Goal: Task Accomplishment & Management: Complete application form

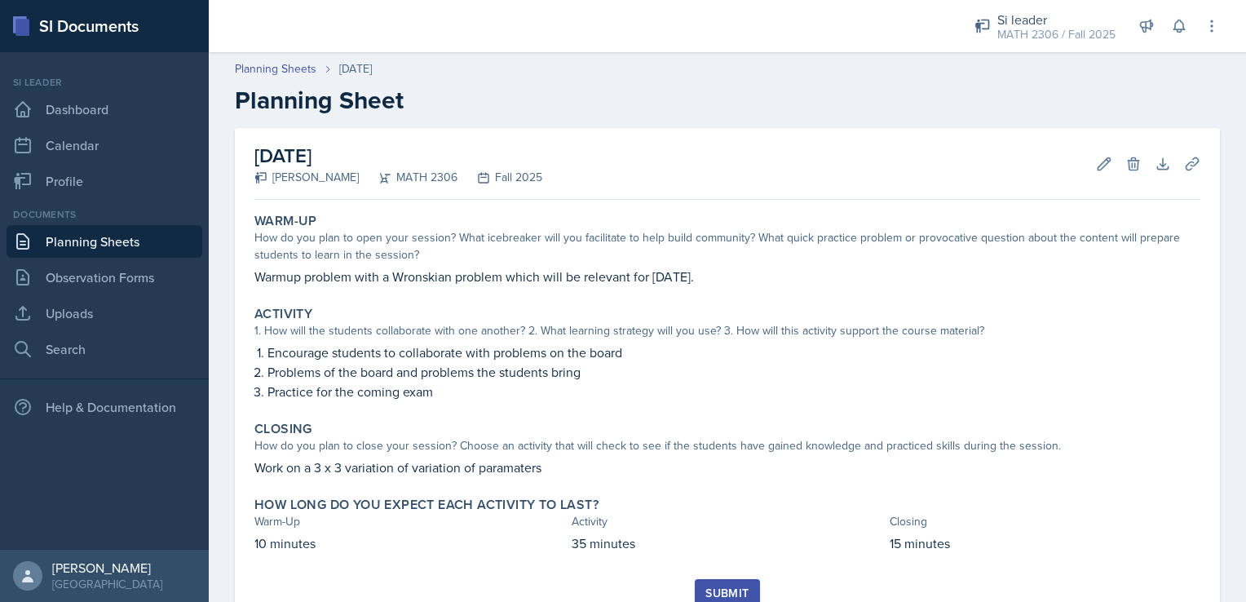
scroll to position [55, 0]
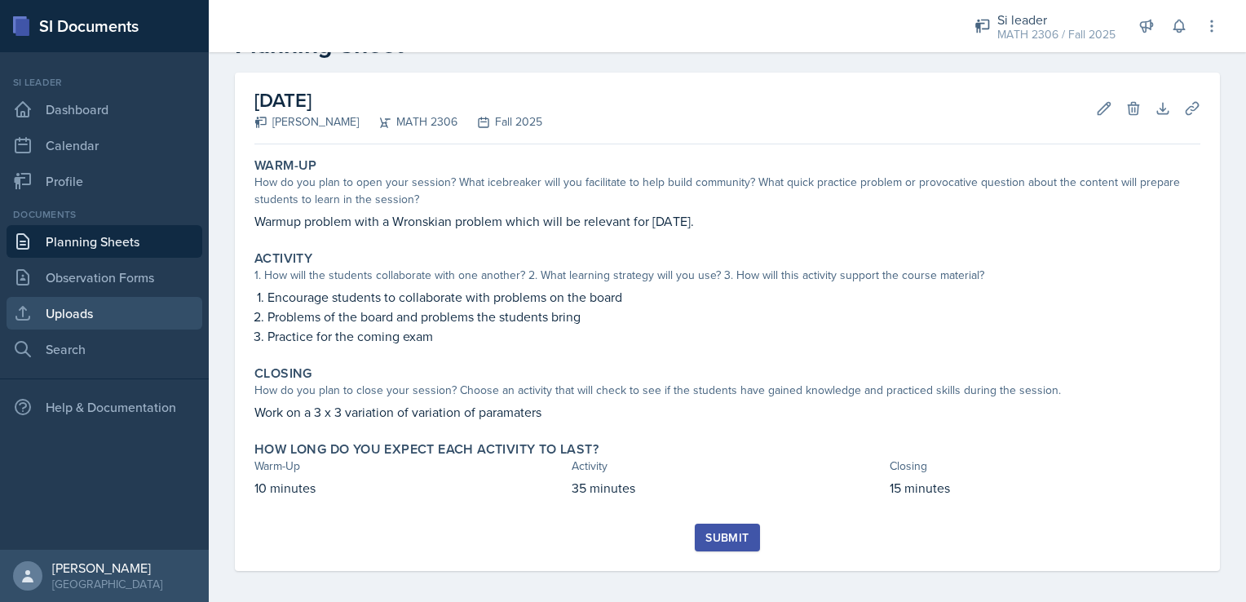
click at [95, 315] on link "Uploads" at bounding box center [105, 313] width 196 height 33
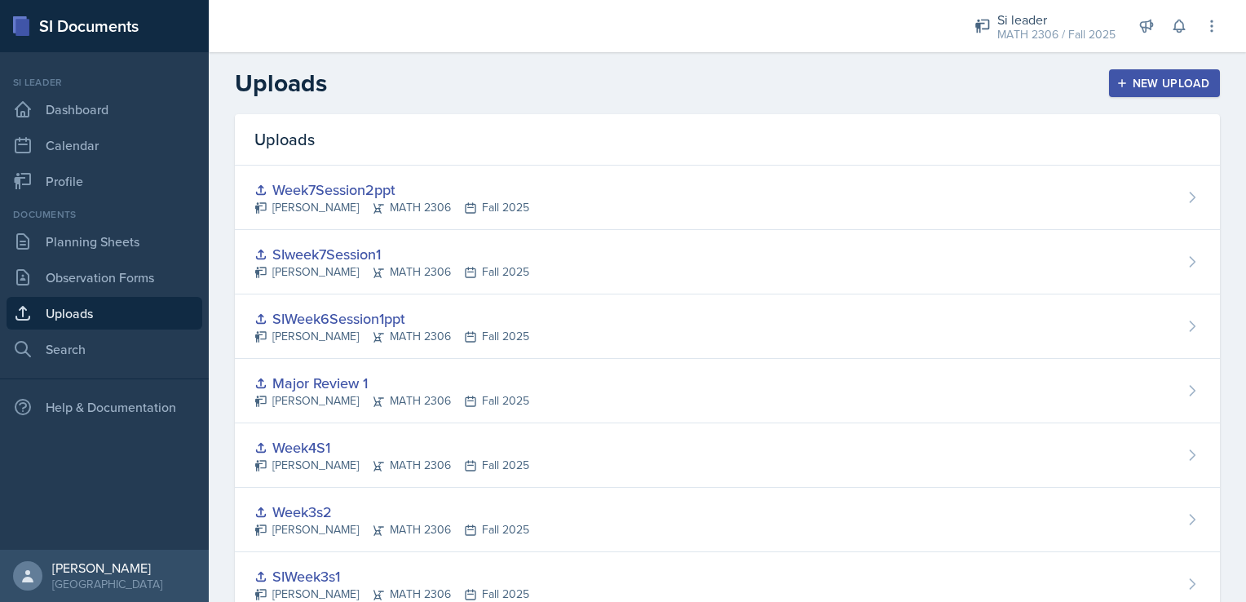
click at [1132, 80] on div "New Upload" at bounding box center [1164, 83] width 90 height 13
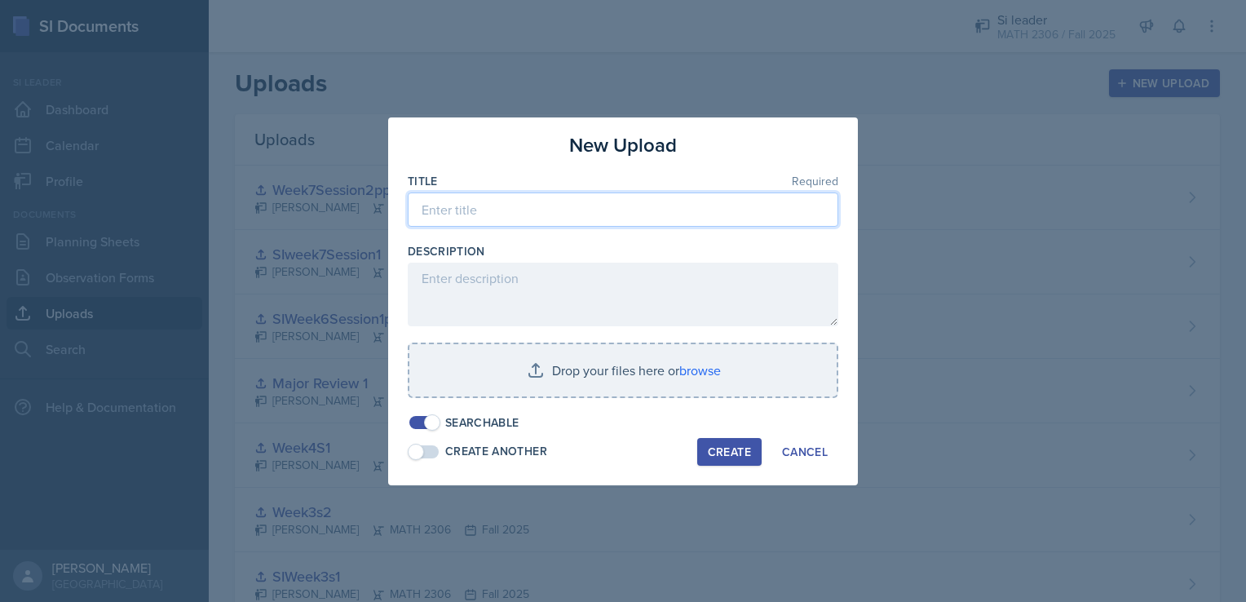
click at [677, 217] on input at bounding box center [623, 209] width 430 height 34
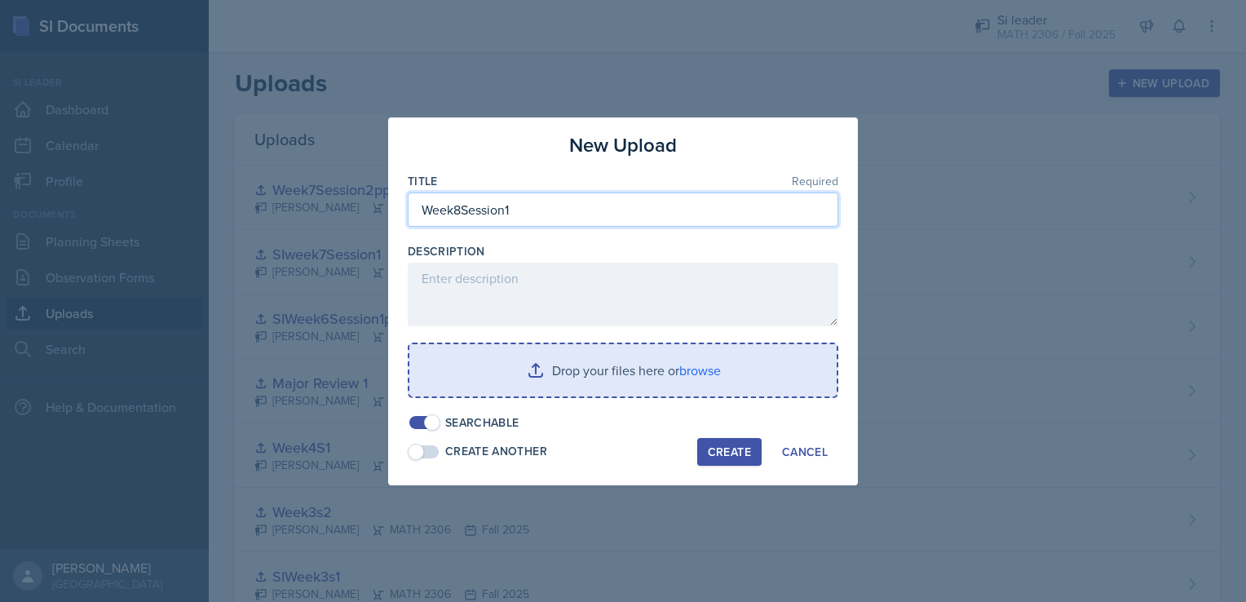
type input "Week8Session1"
click at [683, 367] on input "file" at bounding box center [622, 370] width 427 height 52
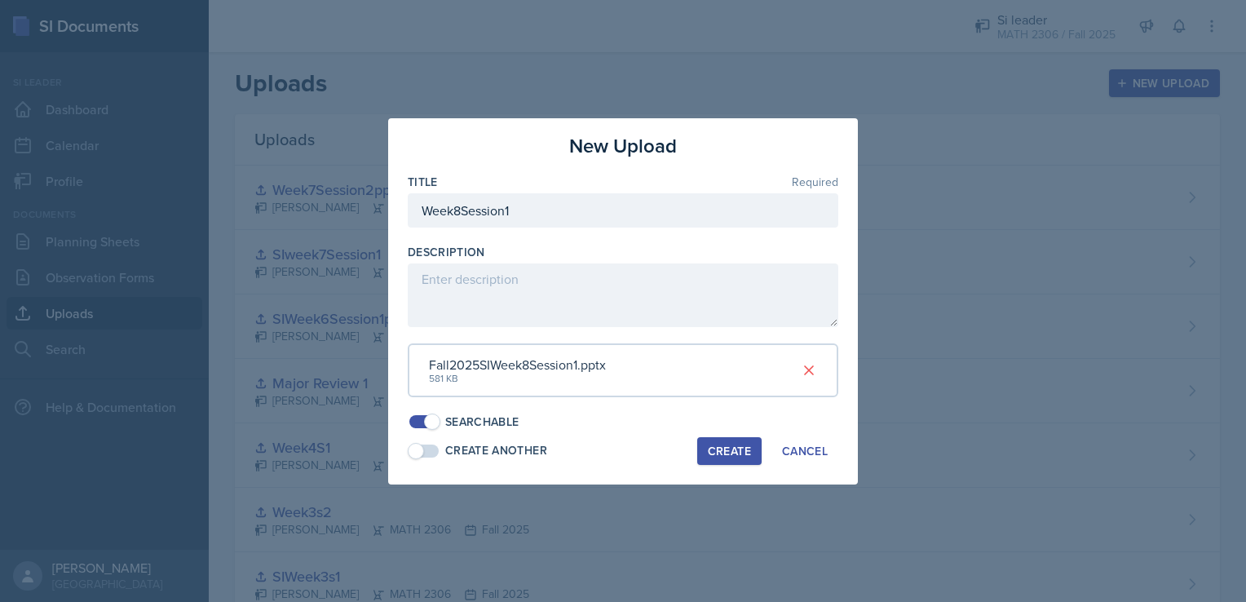
click at [714, 444] on div "Create" at bounding box center [729, 450] width 43 height 13
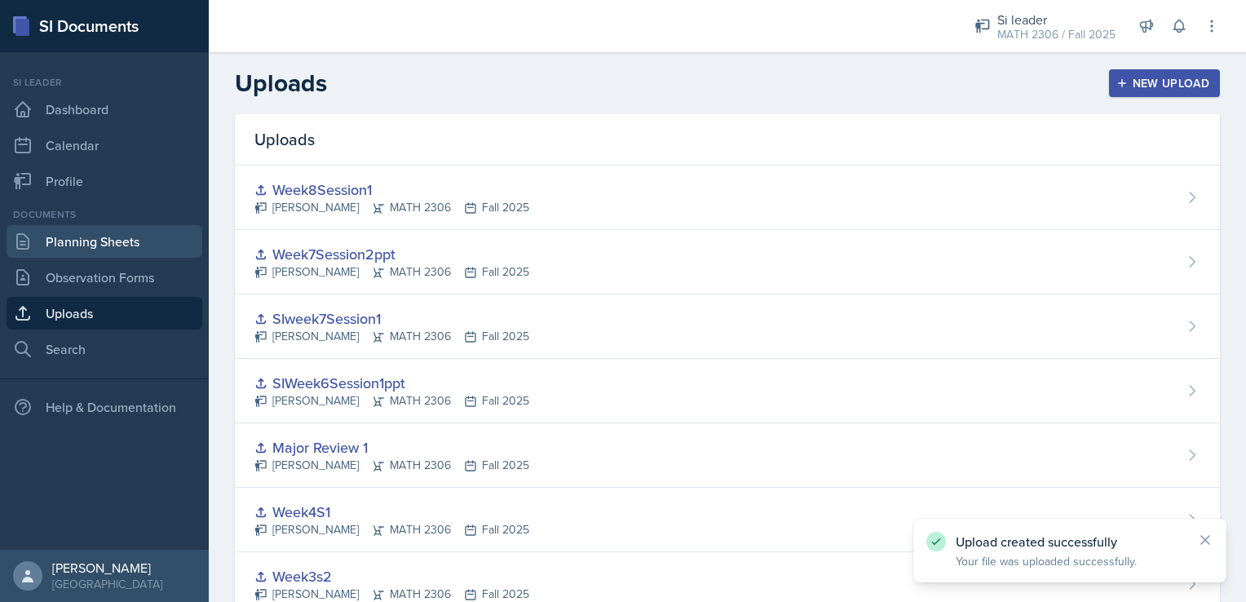
click at [126, 245] on link "Planning Sheets" at bounding box center [105, 241] width 196 height 33
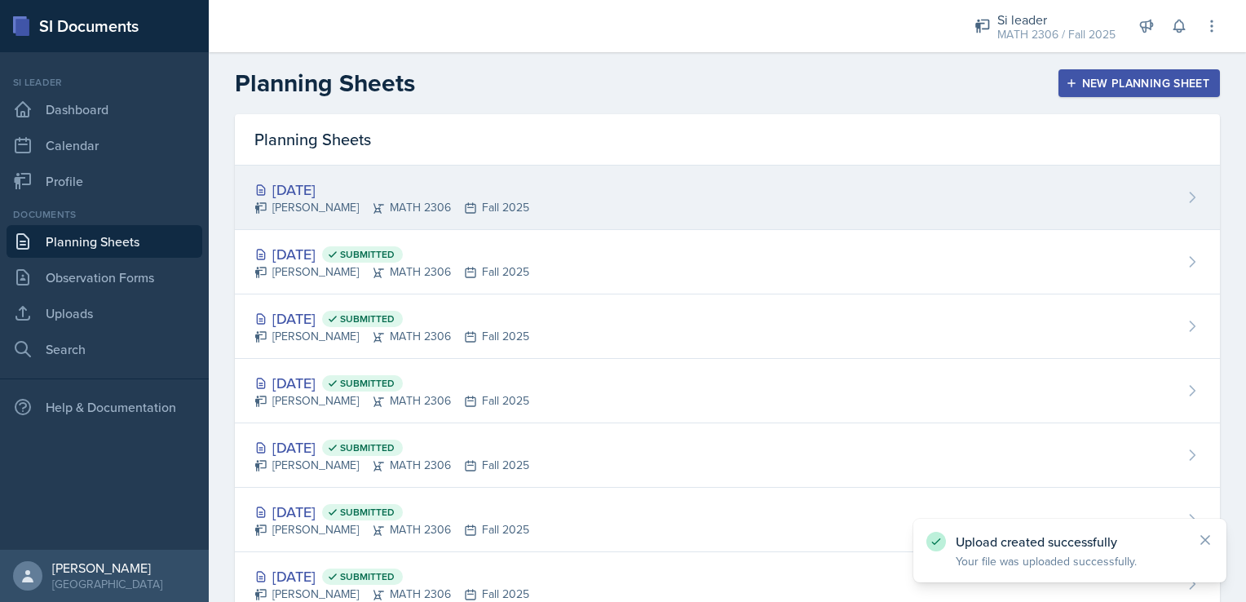
click at [593, 194] on div "[DATE] [PERSON_NAME] MATH 2306 Fall 2025" at bounding box center [727, 197] width 985 height 64
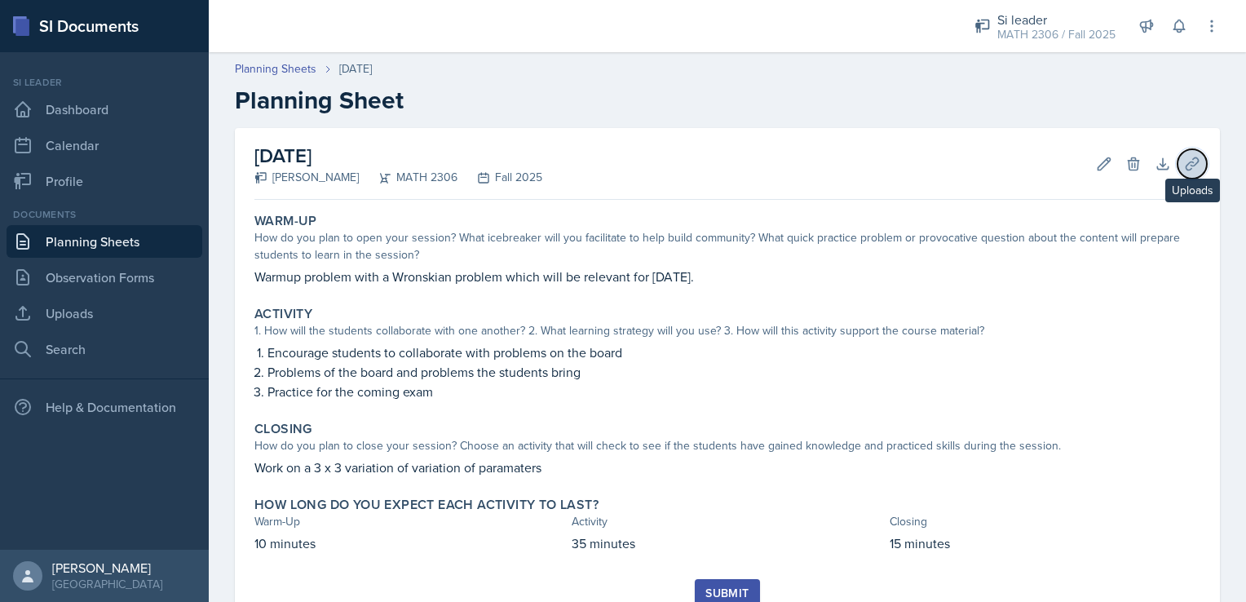
click at [1184, 156] on icon at bounding box center [1192, 164] width 16 height 16
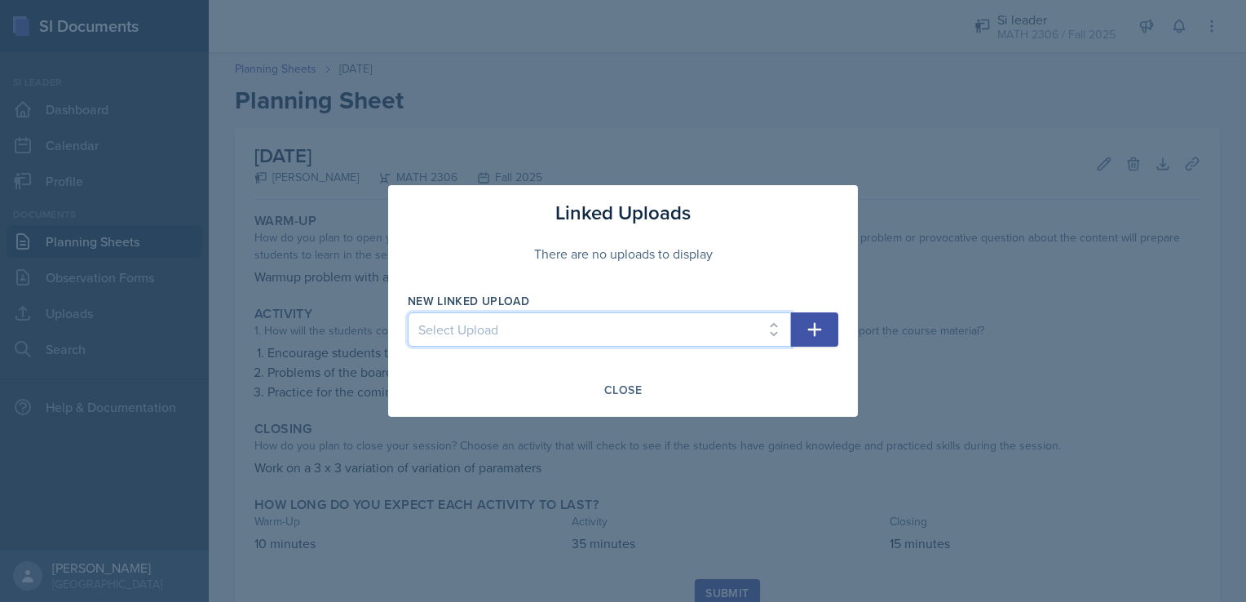
click at [625, 314] on select "Select Upload SIWeek1Session1ppt SIweek2s1ppt SIWeek2S2 SIWeek3s1 Week3s2 Week4…" at bounding box center [599, 329] width 383 height 34
select select "86fbab17-7fe6-4f6c-93d9-6d731e039f0a"
click at [408, 312] on select "Select Upload SIWeek1Session1ppt SIweek2s1ppt SIWeek2S2 SIWeek3s1 Week3s2 Week4…" at bounding box center [599, 329] width 383 height 34
click at [812, 329] on icon "button" at bounding box center [815, 330] width 14 height 14
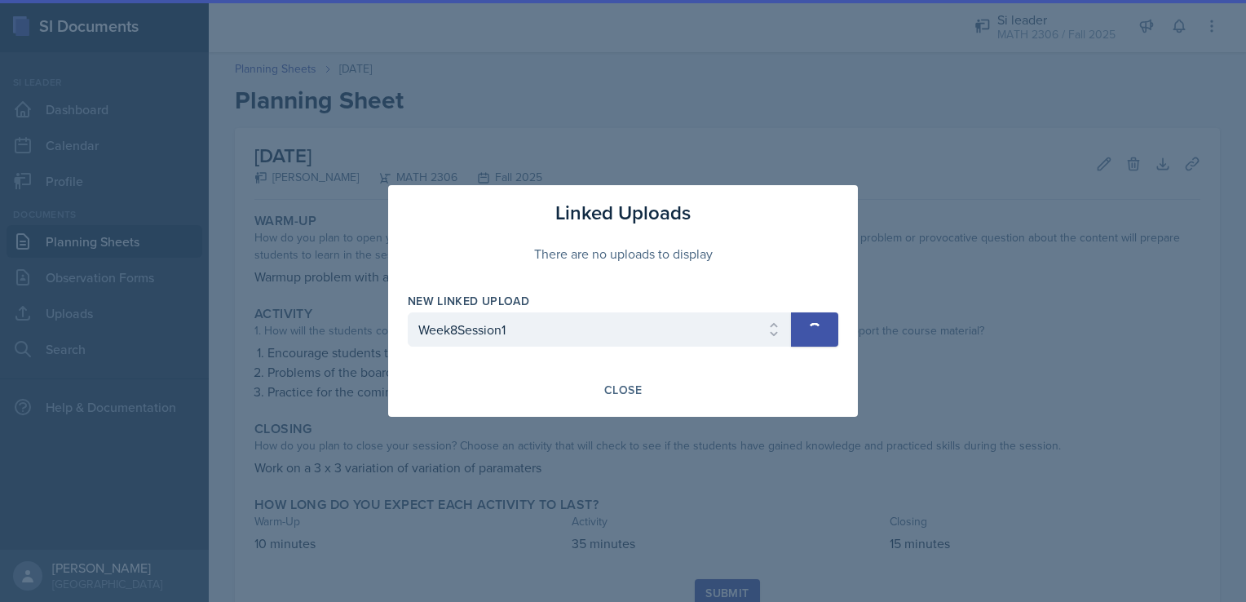
select select
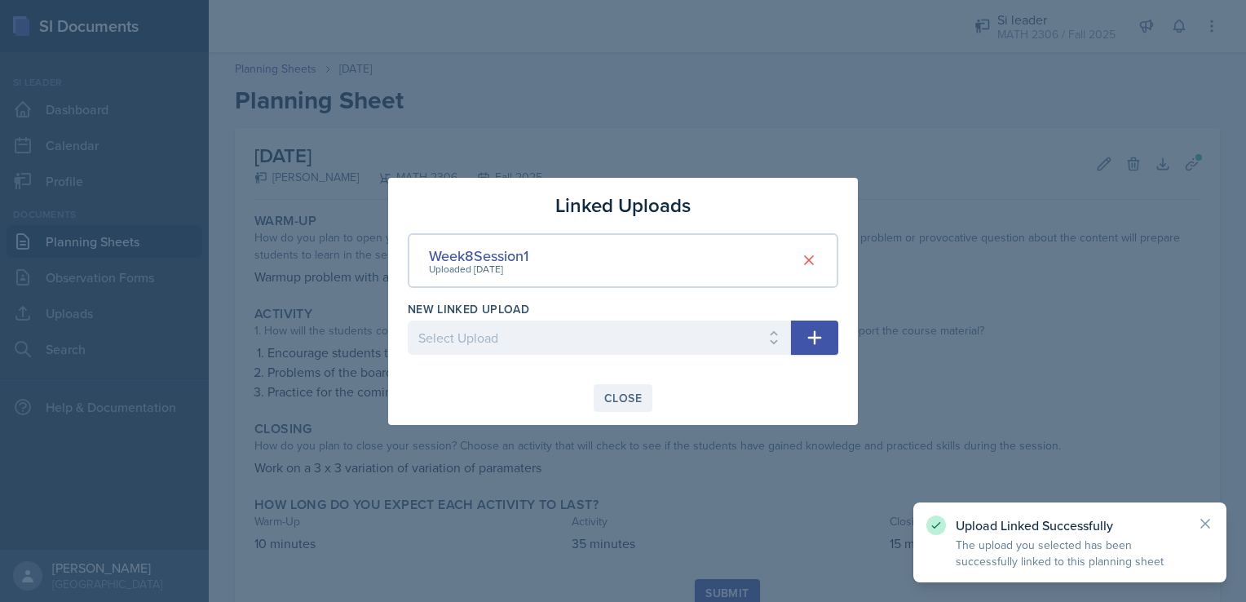
click at [639, 395] on div "Close" at bounding box center [622, 397] width 37 height 13
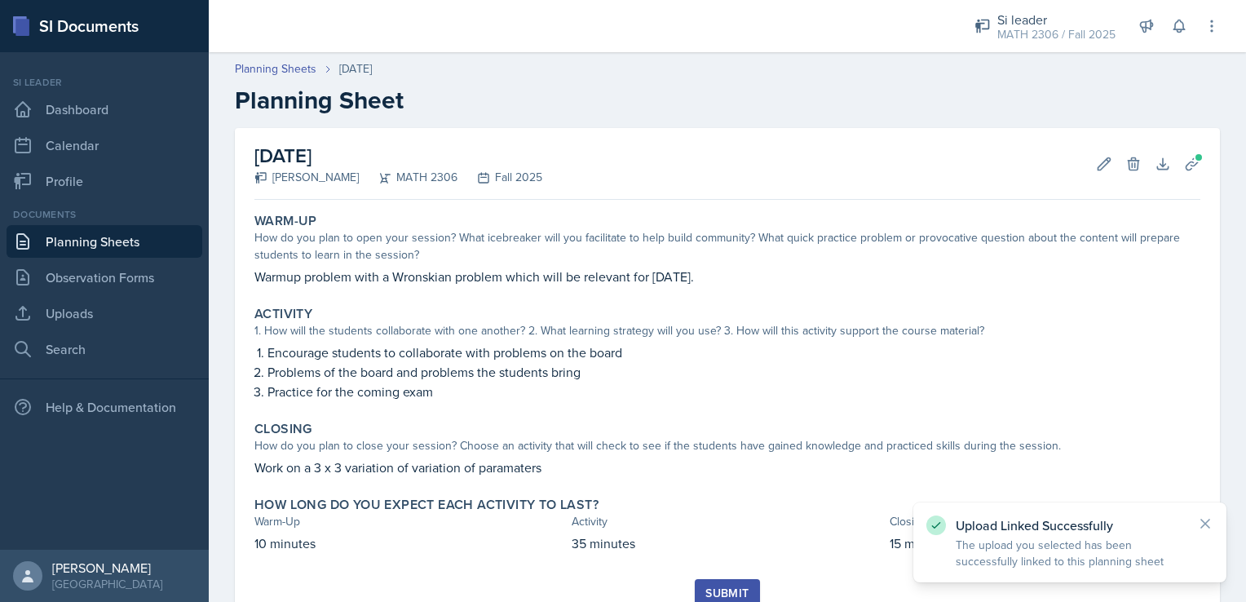
click at [707, 586] on div "Submit" at bounding box center [726, 592] width 43 height 13
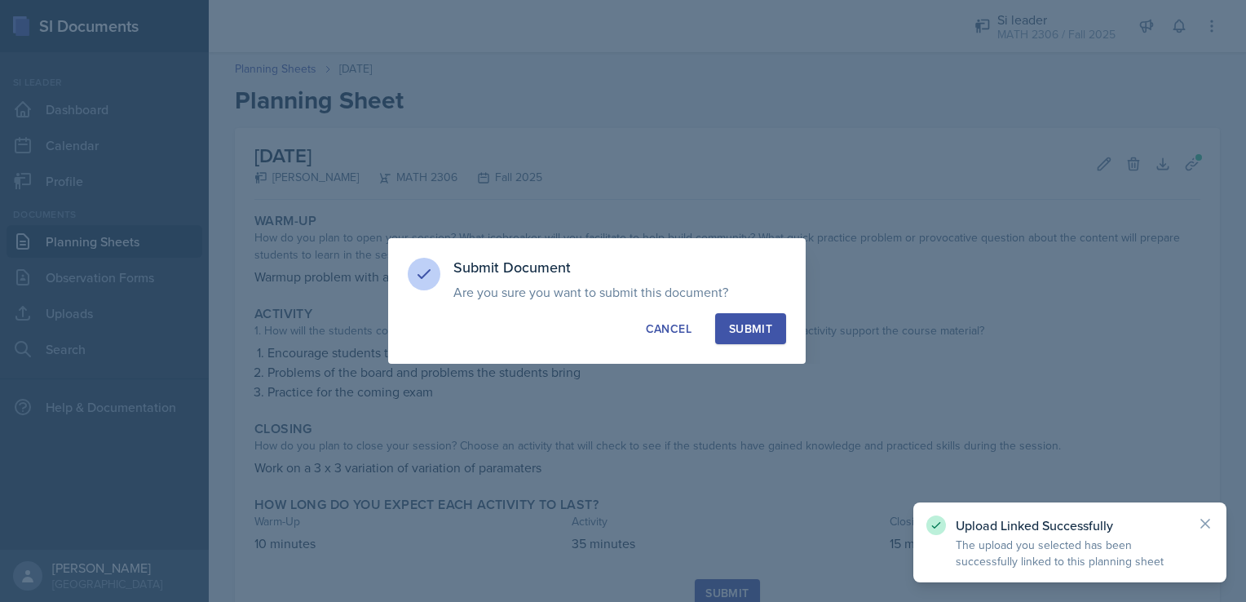
click at [756, 335] on div "Submit" at bounding box center [750, 328] width 43 height 16
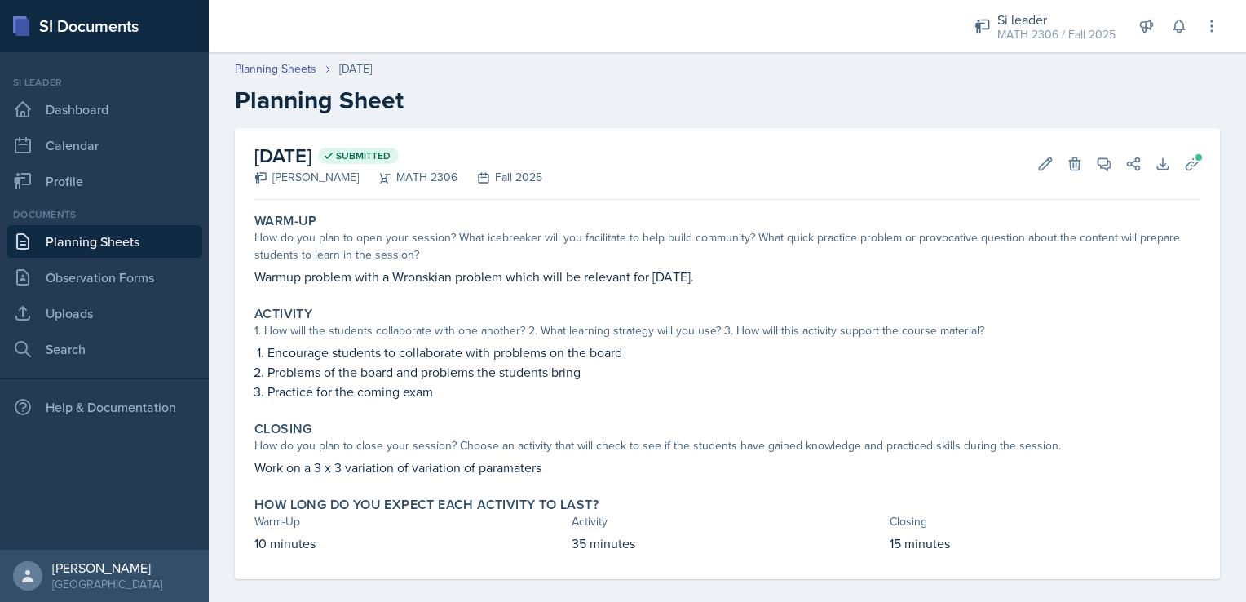
scroll to position [15, 0]
